Goal: Communication & Community: Answer question/provide support

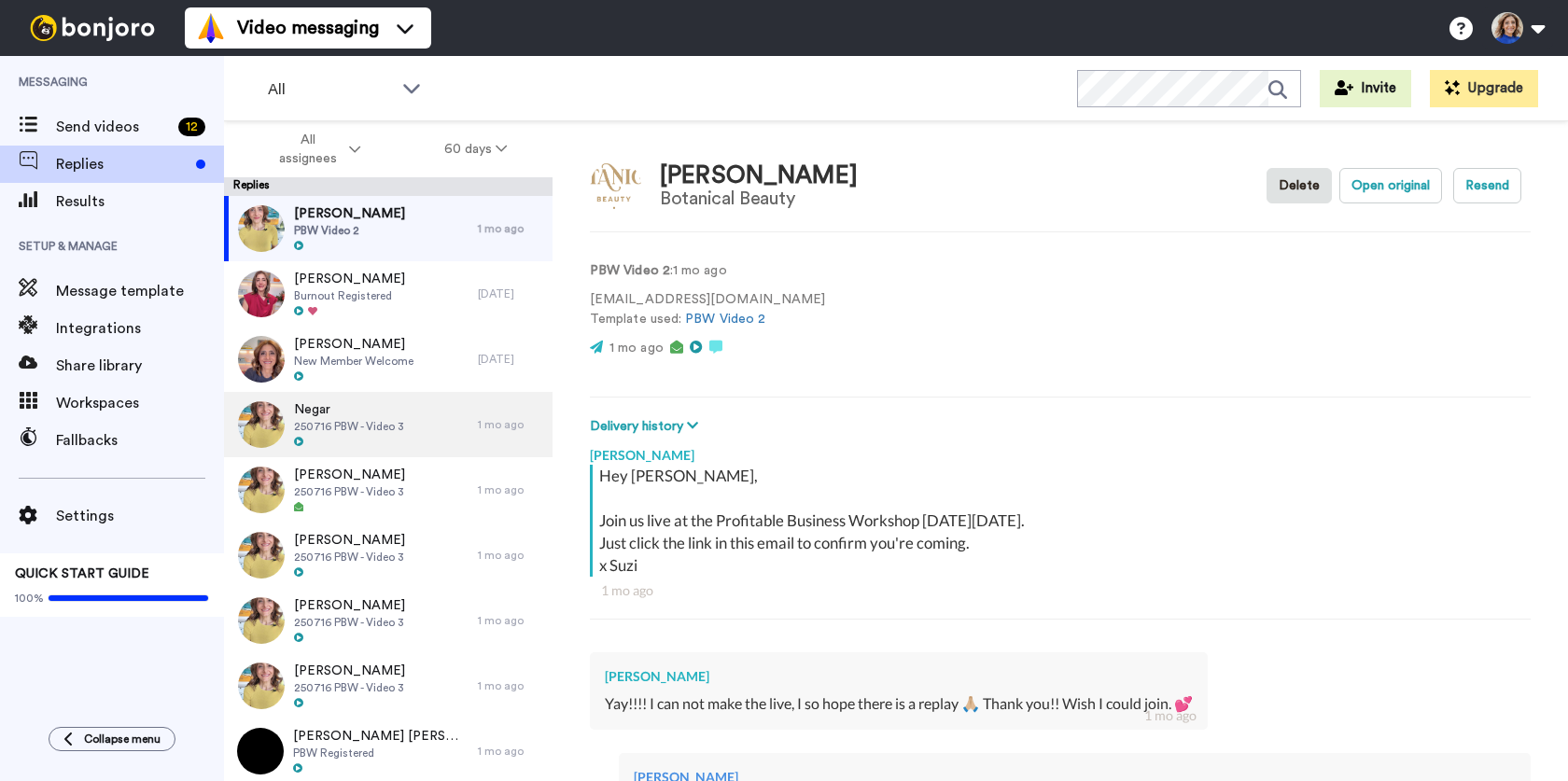
scroll to position [842, 0]
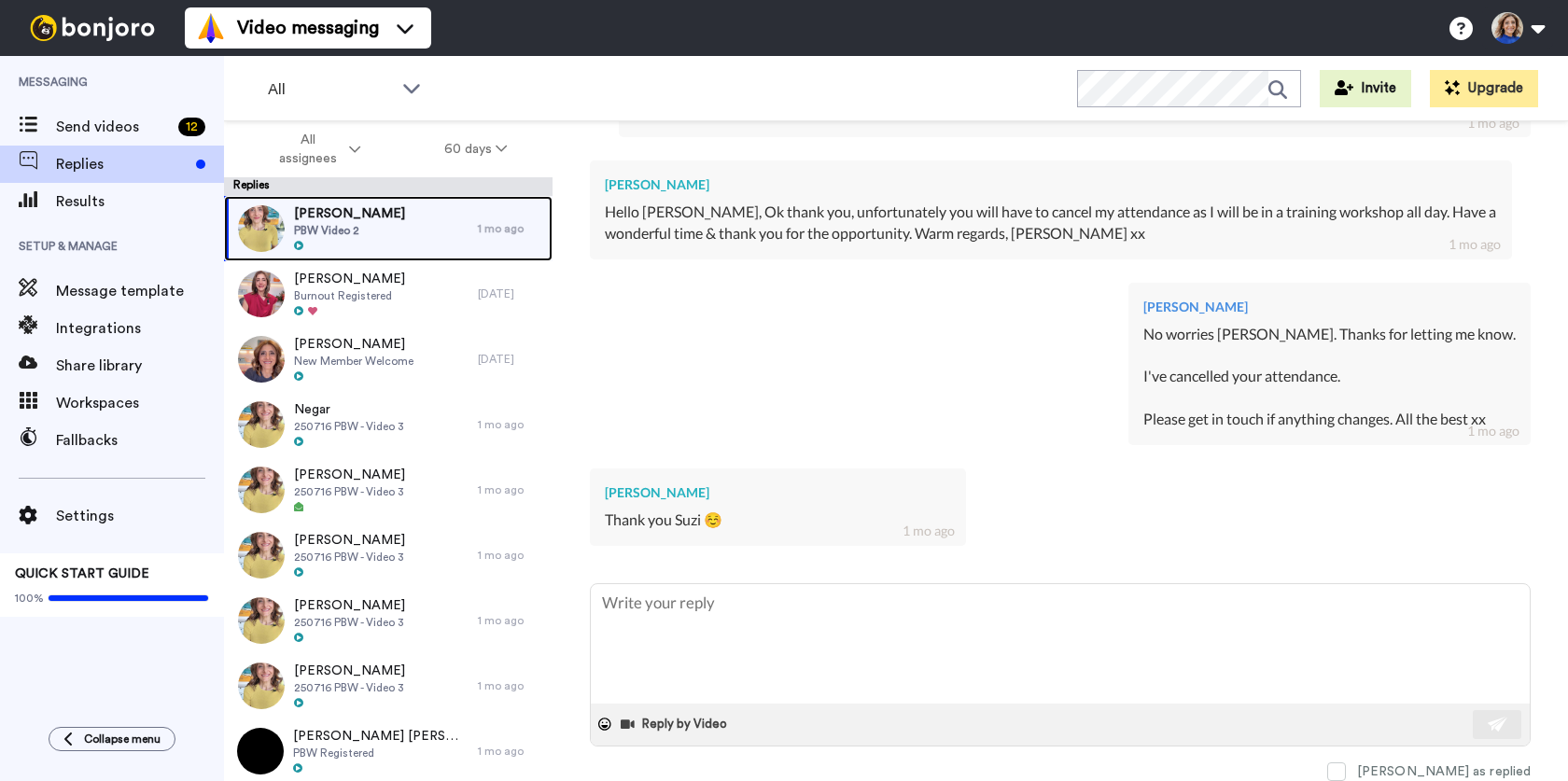
click at [357, 232] on span "PBW Video 2" at bounding box center [350, 230] width 111 height 15
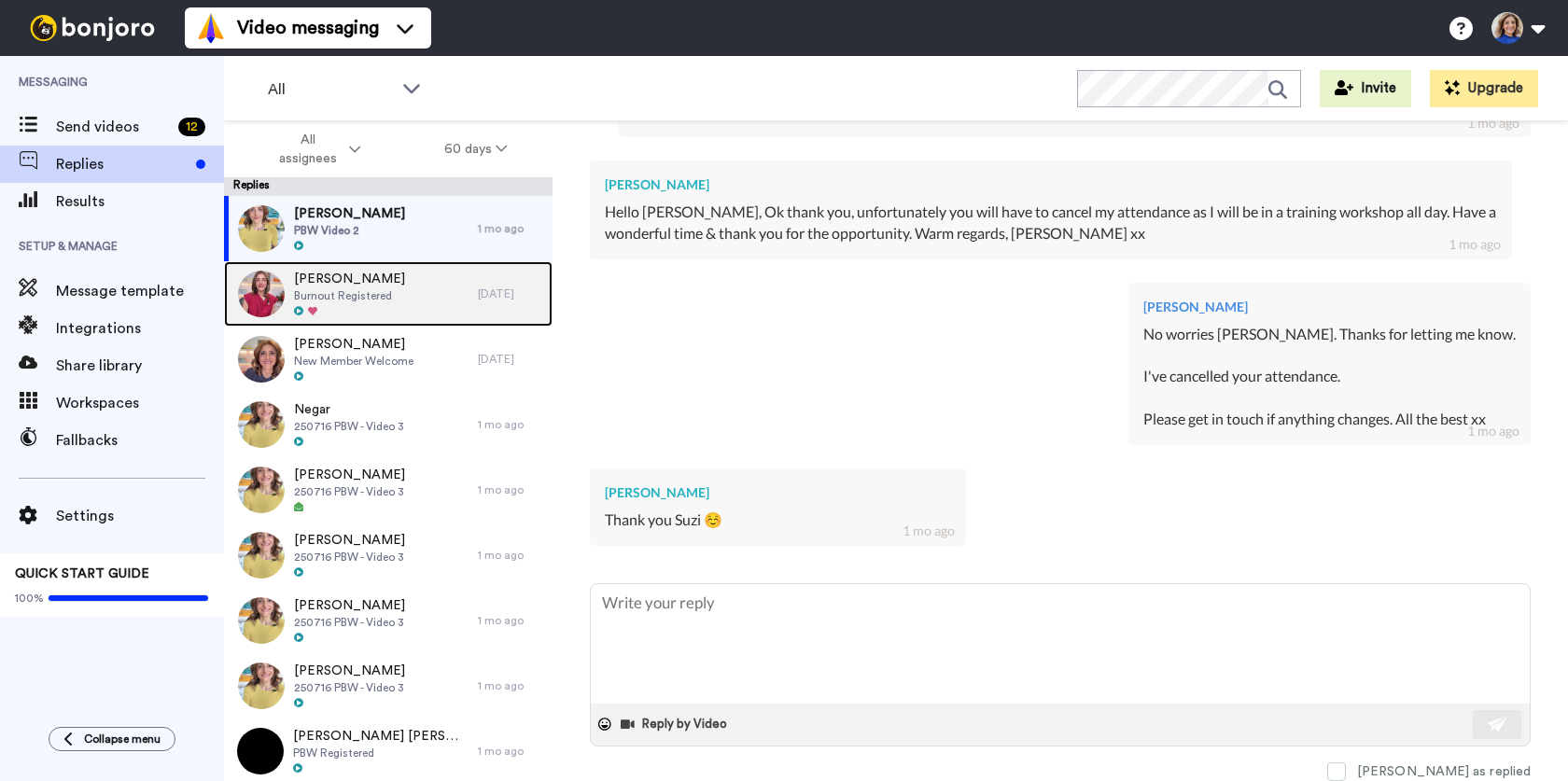
click at [371, 318] on div "[PERSON_NAME] Burnout Registered" at bounding box center [351, 293] width 254 height 65
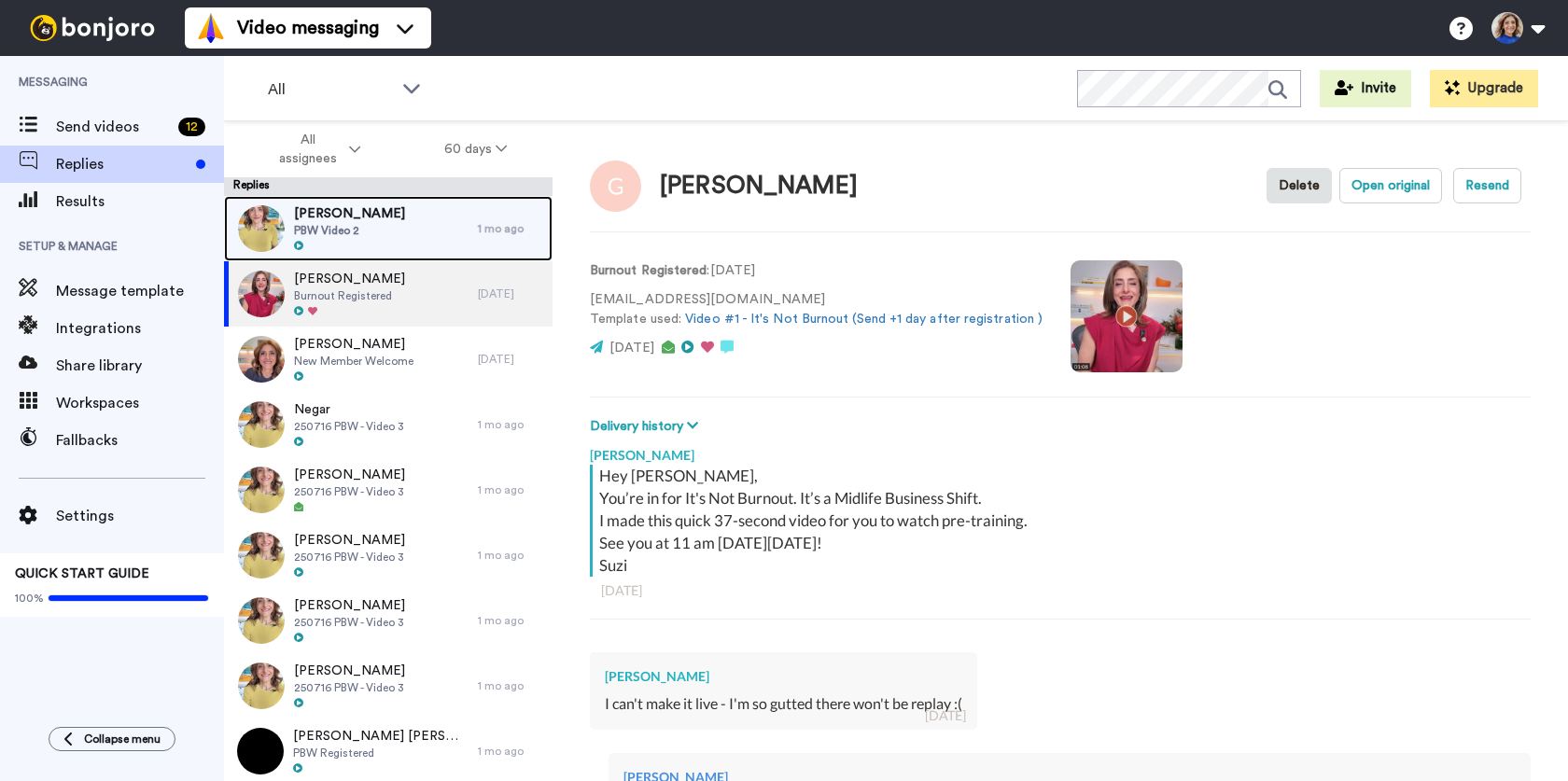
click at [409, 229] on div "[PERSON_NAME] PBW Video 2" at bounding box center [351, 228] width 254 height 65
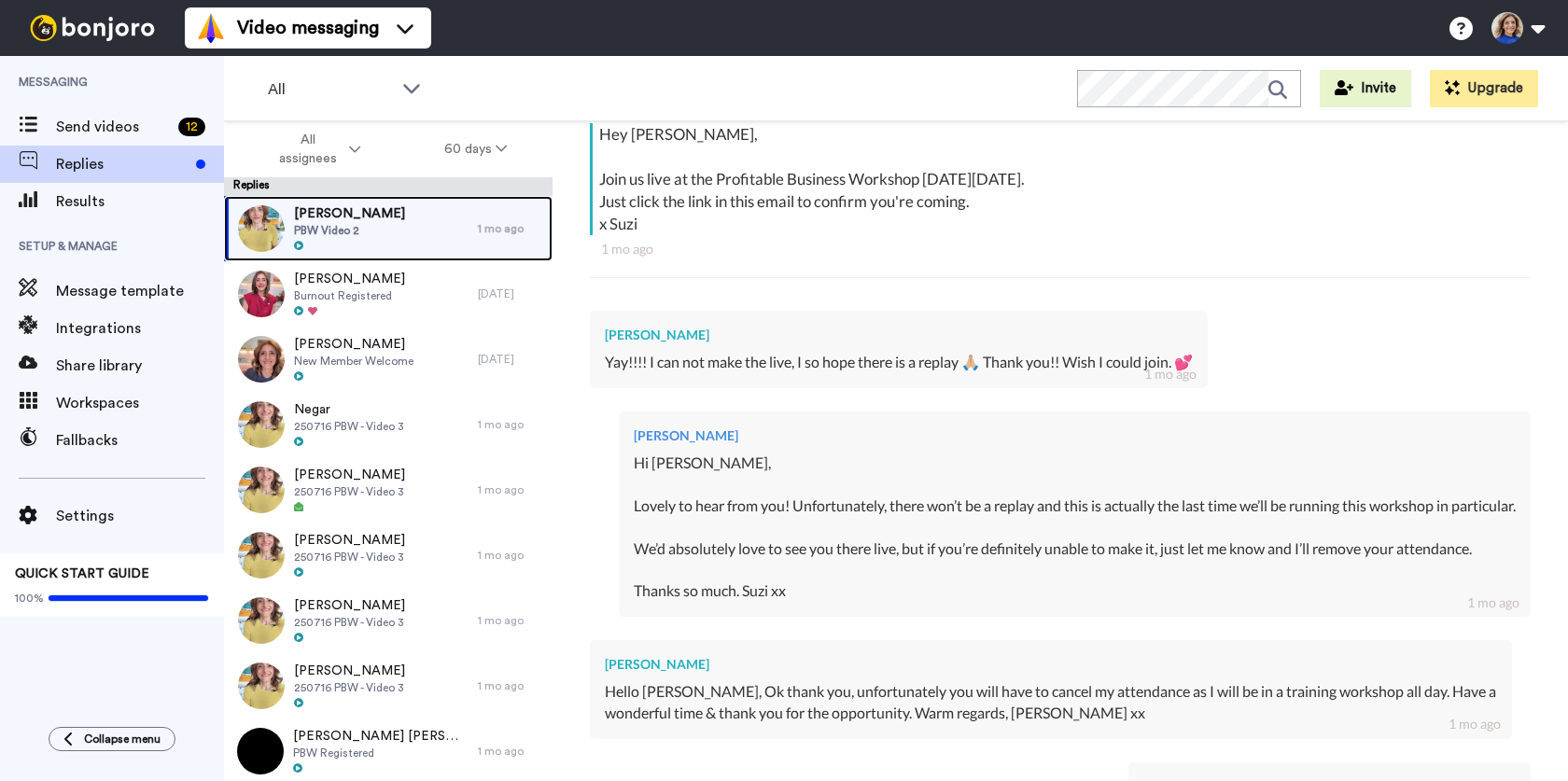
scroll to position [842, 0]
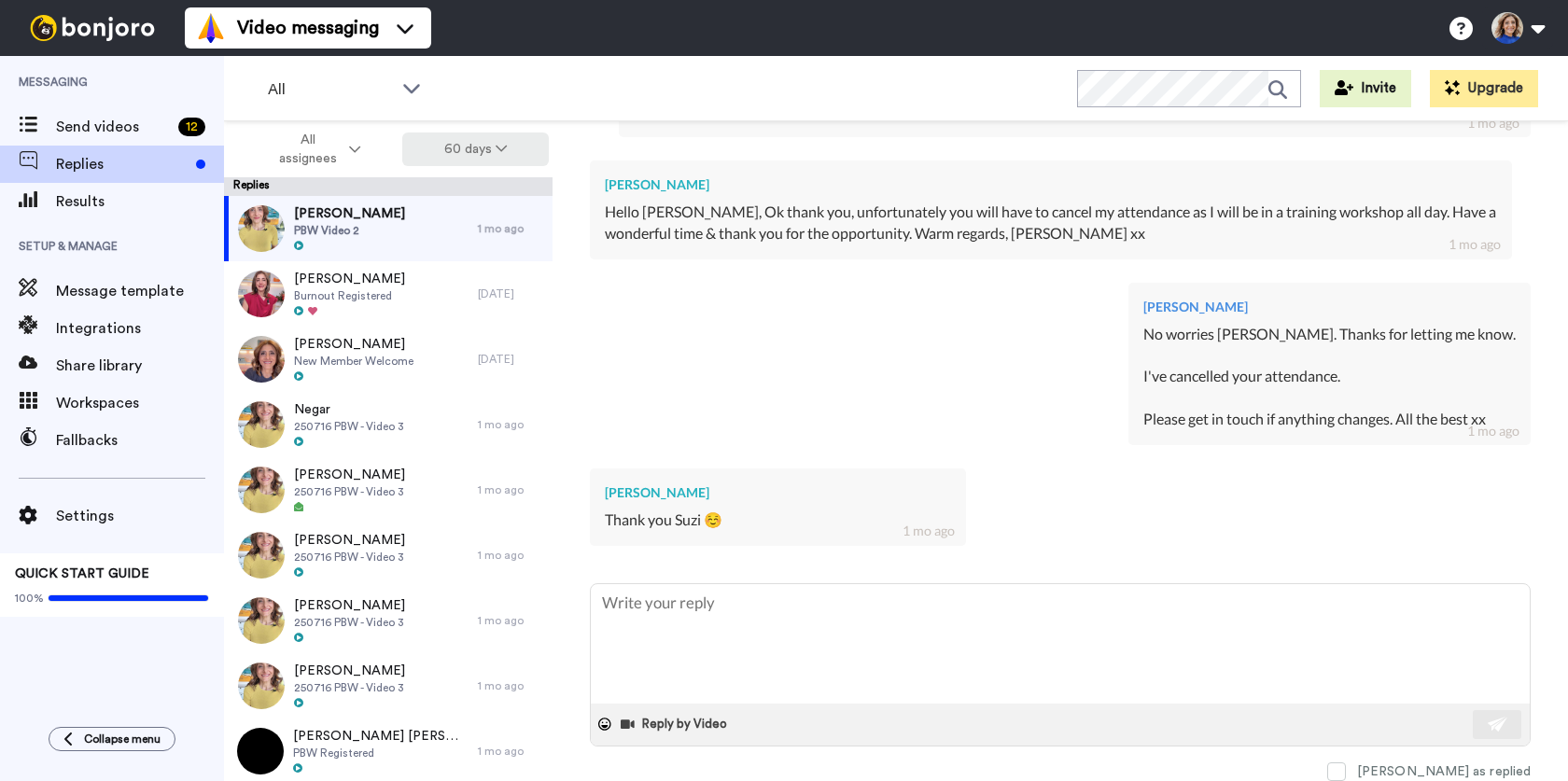
click at [477, 147] on button "60 days" at bounding box center [475, 149] width 146 height 33
click at [443, 194] on span "30 days" at bounding box center [452, 187] width 51 height 14
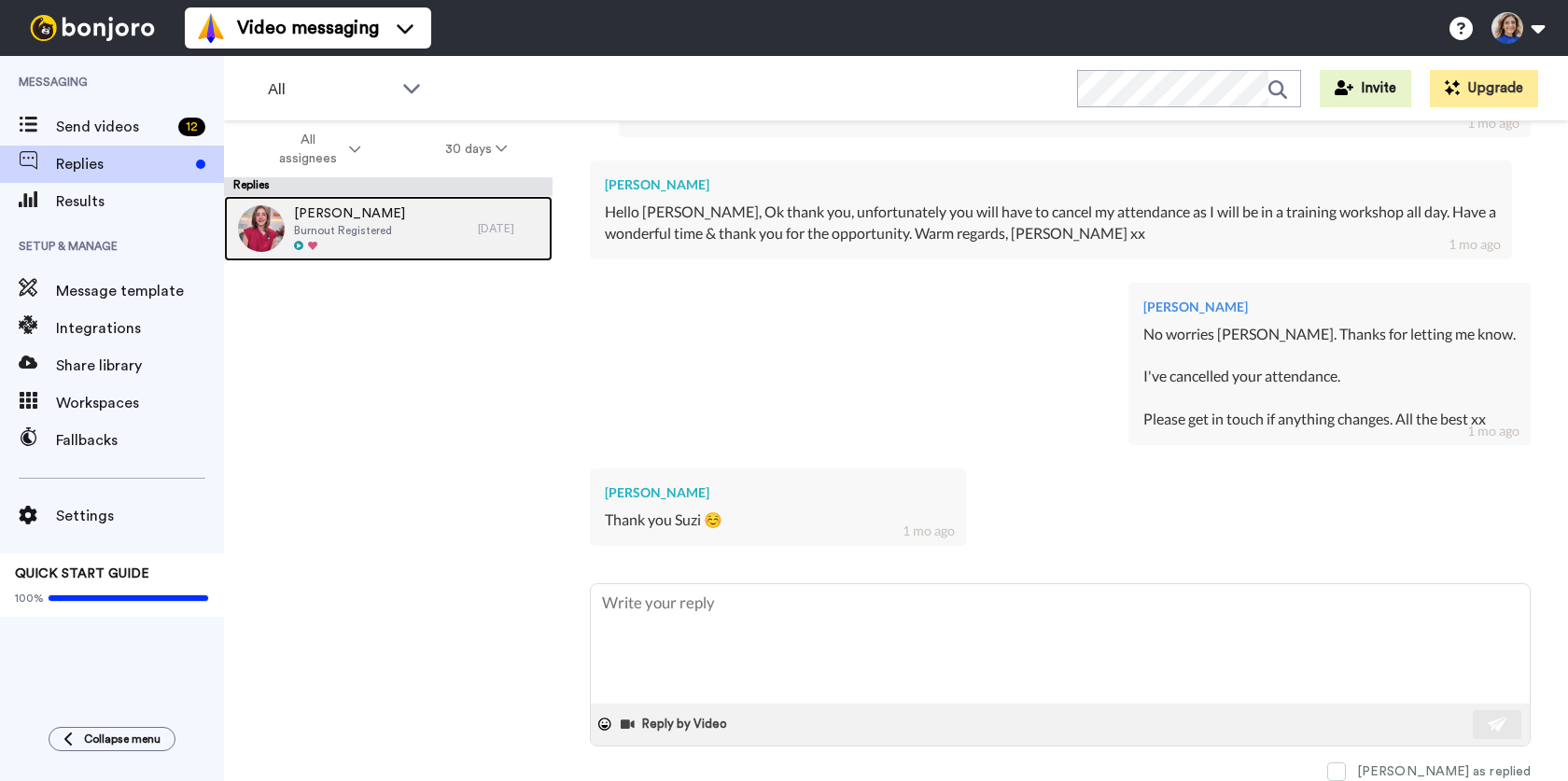
click at [376, 240] on div at bounding box center [350, 245] width 111 height 13
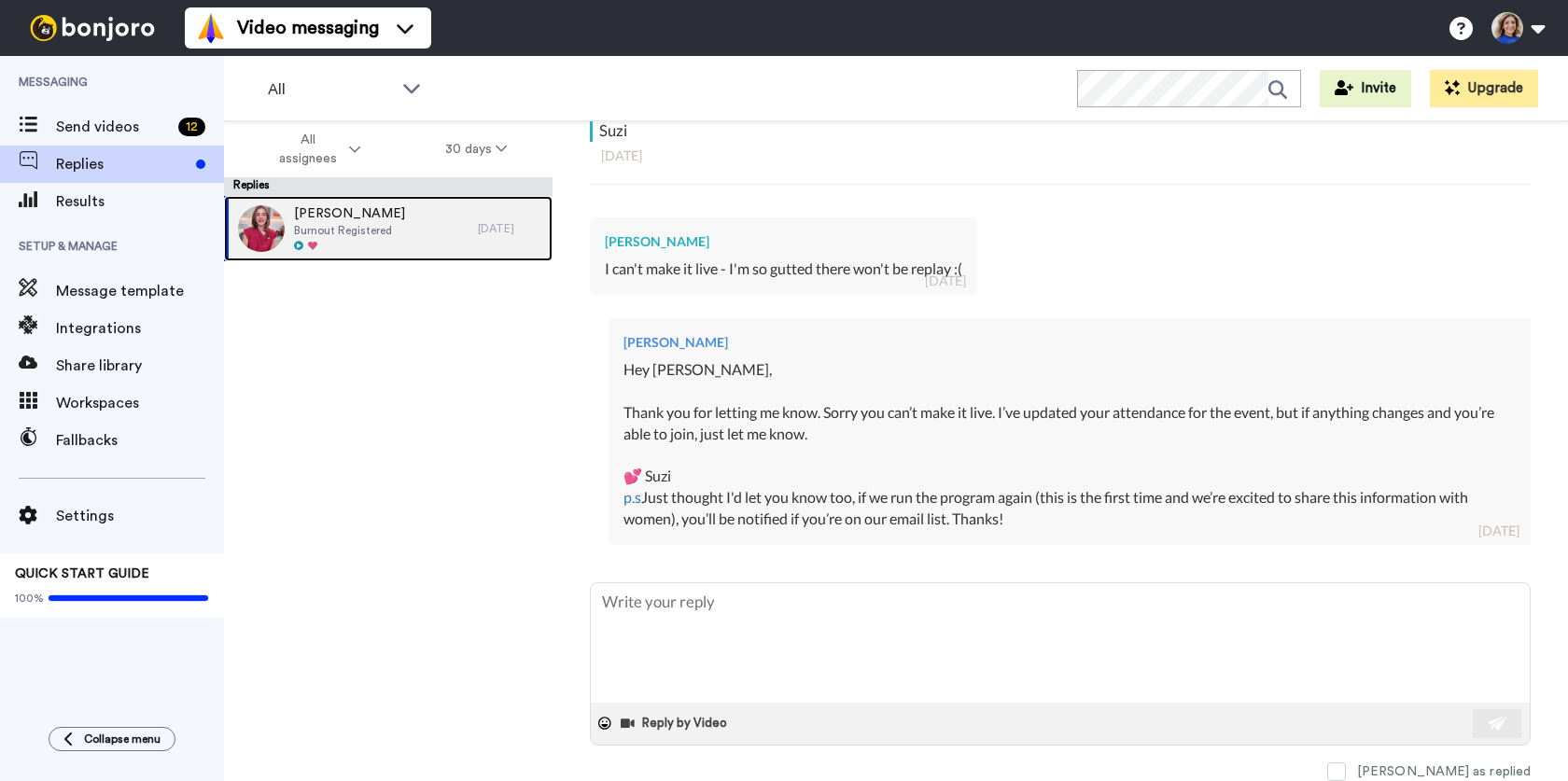
scroll to position [434, 0]
type textarea "x"
